Goal: Task Accomplishment & Management: Manage account settings

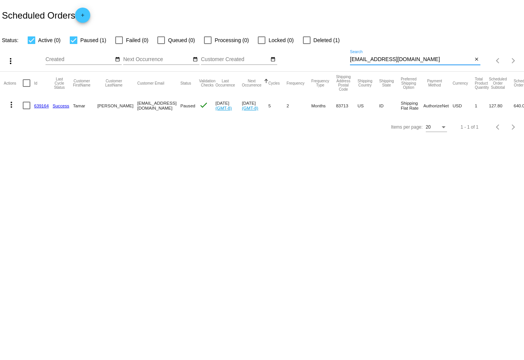
drag, startPoint x: 417, startPoint y: 60, endPoint x: 317, endPoint y: 60, distance: 100.5
click at [317, 60] on div "more_vert Sep Jan Feb Mar [DATE]" at bounding box center [262, 58] width 524 height 27
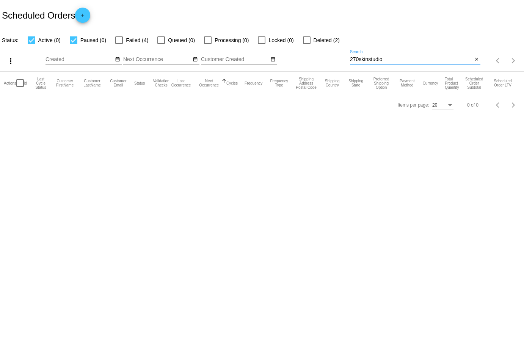
type input "270skinstudio"
click at [116, 39] on div at bounding box center [119, 40] width 8 height 8
click at [119, 44] on input "Failed (4)" at bounding box center [119, 44] width 0 height 0
checkbox input "true"
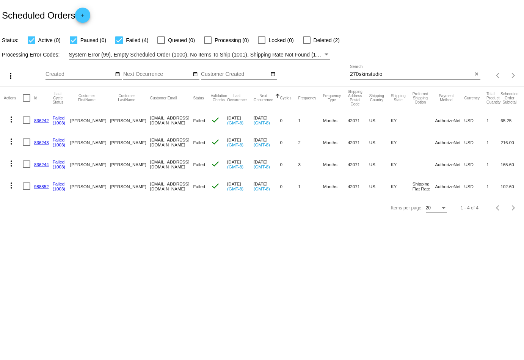
click at [12, 183] on mat-icon "more_vert" at bounding box center [11, 185] width 9 height 9
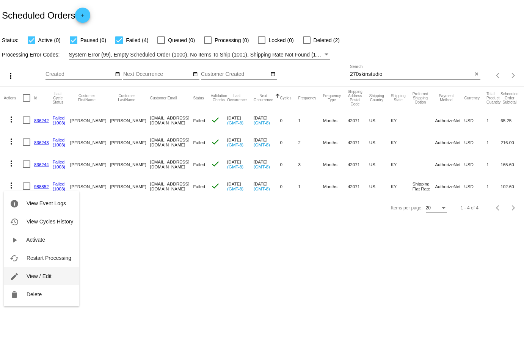
click at [40, 280] on button "edit View / Edit" at bounding box center [42, 276] width 76 height 18
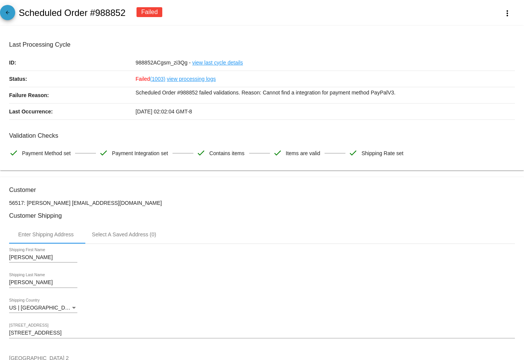
click at [11, 13] on mat-icon "arrow_back" at bounding box center [7, 14] width 9 height 9
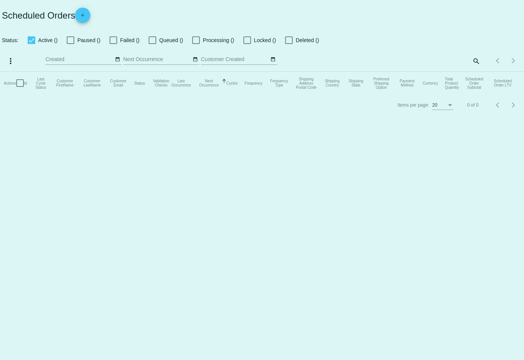
checkbox input "true"
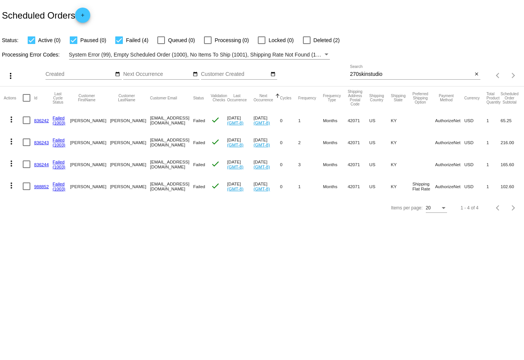
click at [11, 186] on mat-icon "more_vert" at bounding box center [11, 185] width 9 height 9
click at [44, 260] on span "Restart Processing" at bounding box center [49, 258] width 45 height 6
